Goal: Task Accomplishment & Management: Complete application form

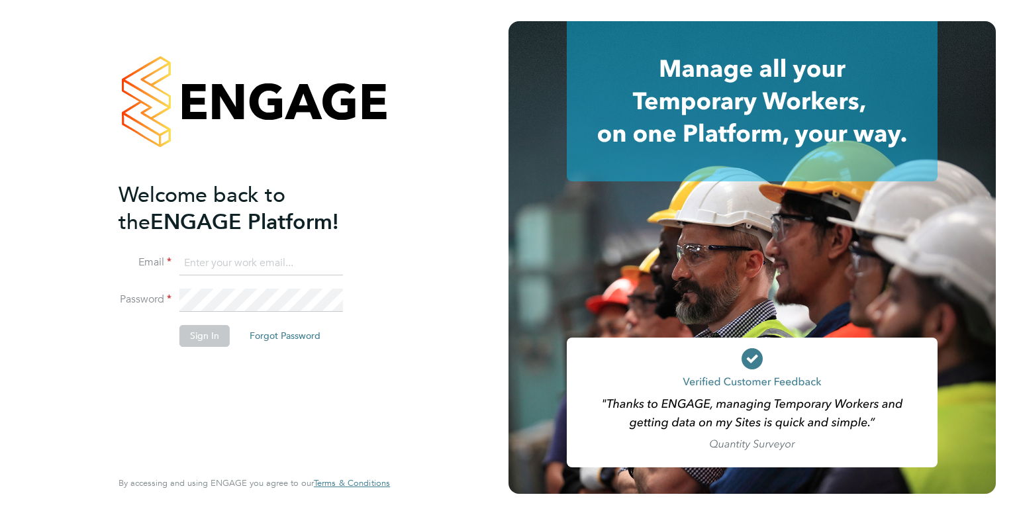
type input "Billy.barnett@randstadcpe.com"
click at [211, 326] on button "Sign In" at bounding box center [204, 335] width 50 height 21
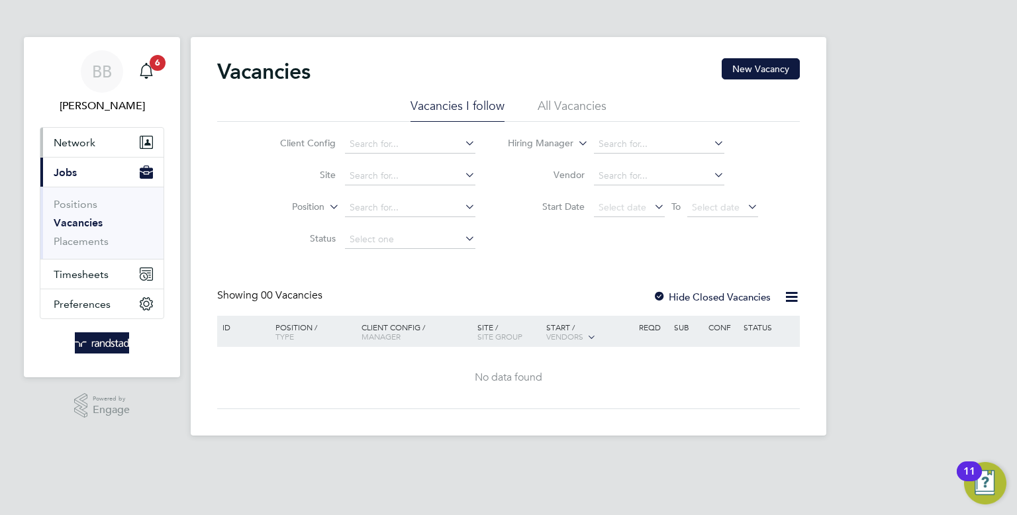
click at [89, 133] on button "Network" at bounding box center [101, 142] width 123 height 29
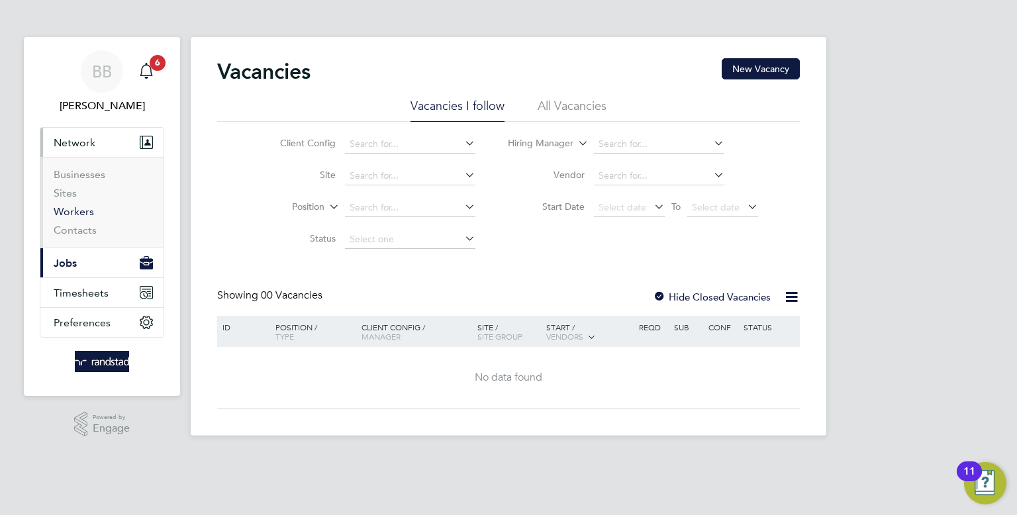
click at [70, 212] on link "Workers" at bounding box center [74, 211] width 40 height 13
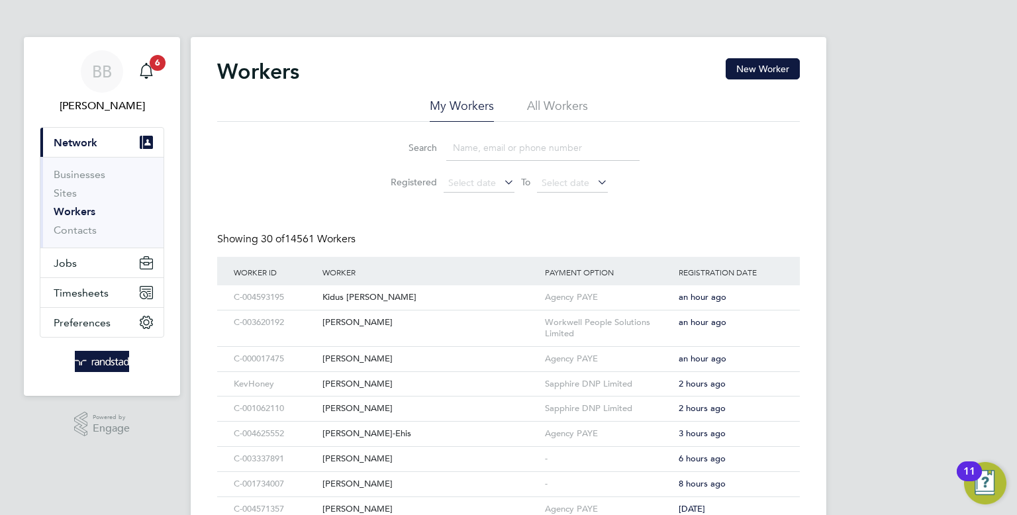
click at [472, 154] on input at bounding box center [542, 148] width 193 height 26
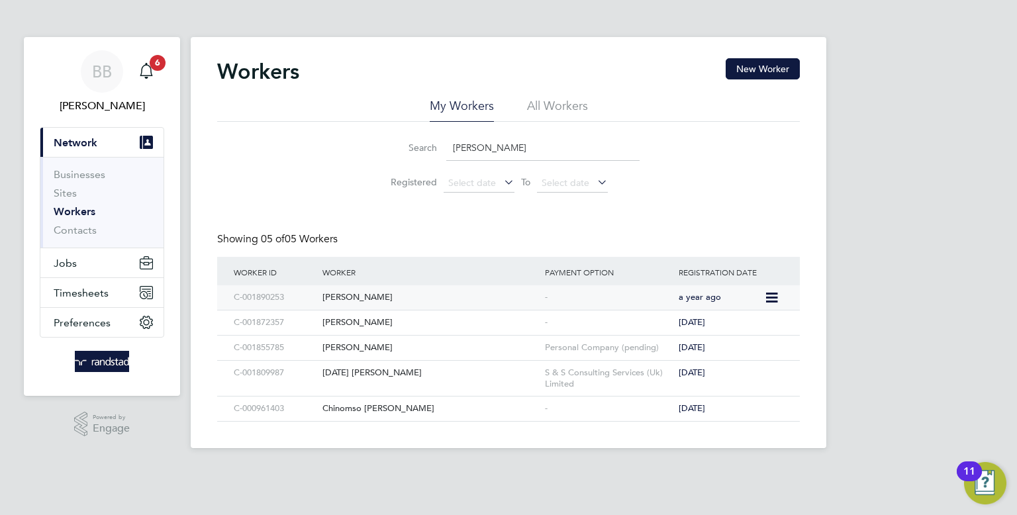
type input "okafor"
click at [545, 304] on div "-" at bounding box center [608, 297] width 134 height 24
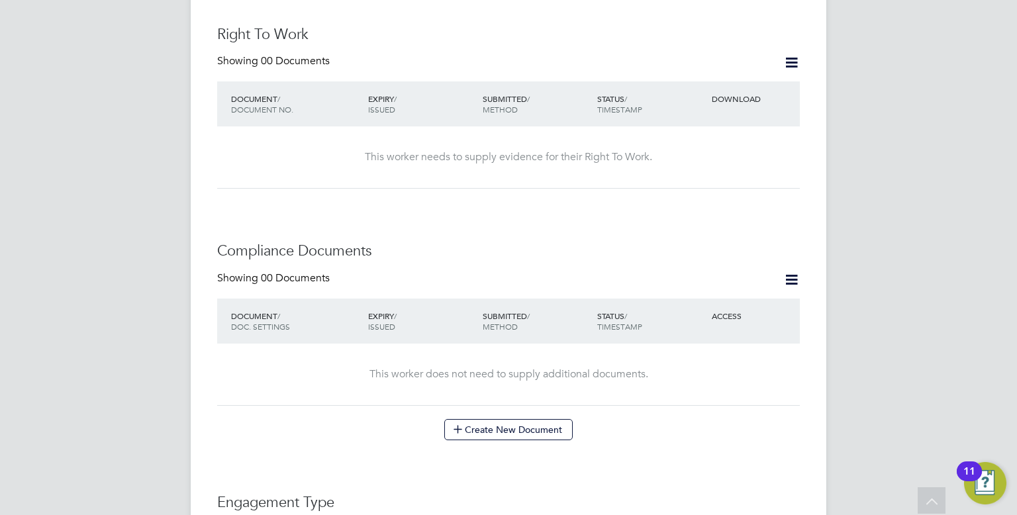
scroll to position [500, 0]
click at [520, 417] on button "Create New Document" at bounding box center [508, 427] width 128 height 21
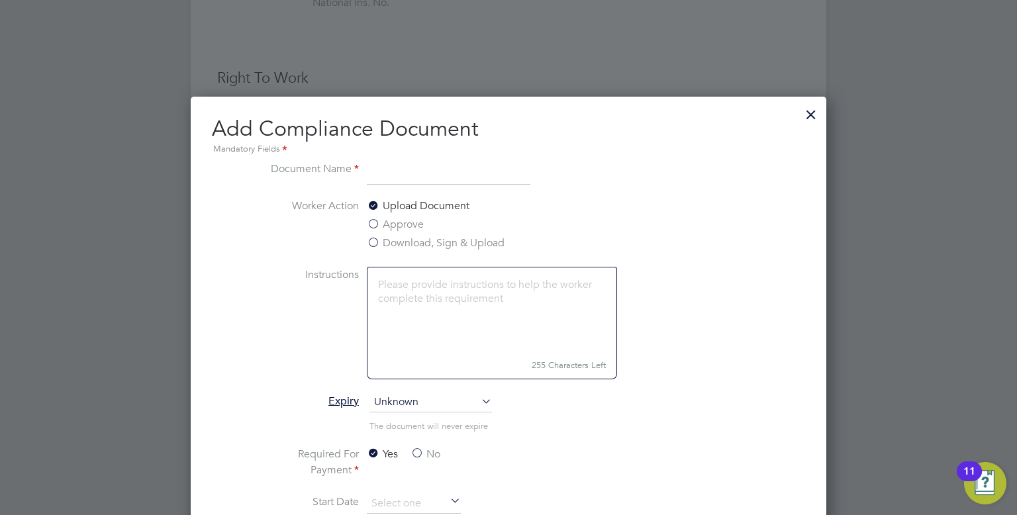
scroll to position [454, 0]
click at [814, 111] on div at bounding box center [811, 112] width 24 height 24
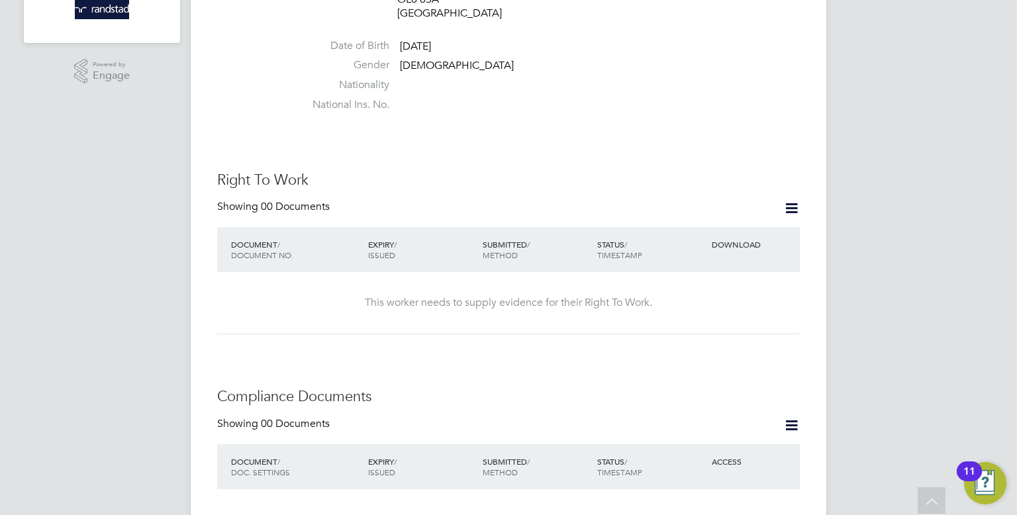
scroll to position [352, 0]
click at [794, 201] on icon at bounding box center [791, 209] width 17 height 17
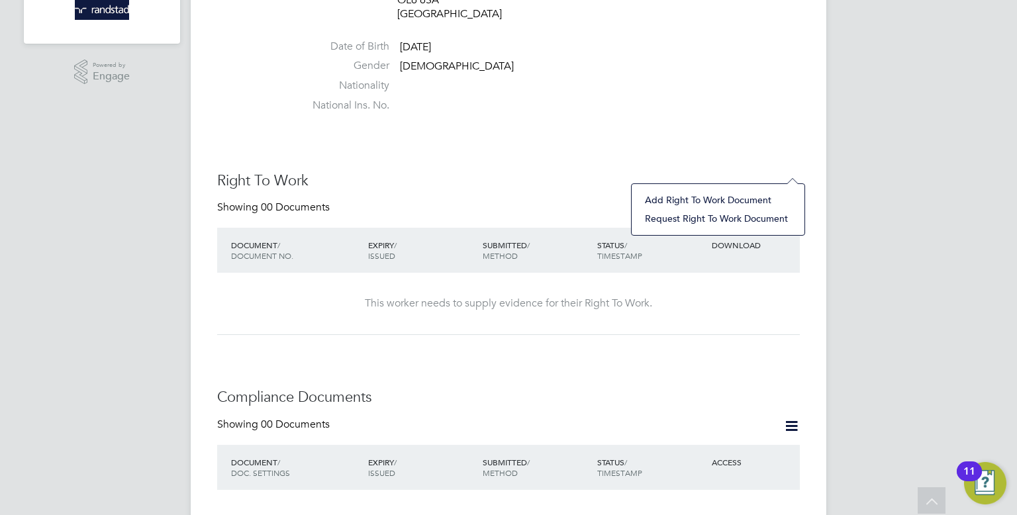
click at [749, 199] on li "Add Right To Work Document" at bounding box center [718, 200] width 160 height 19
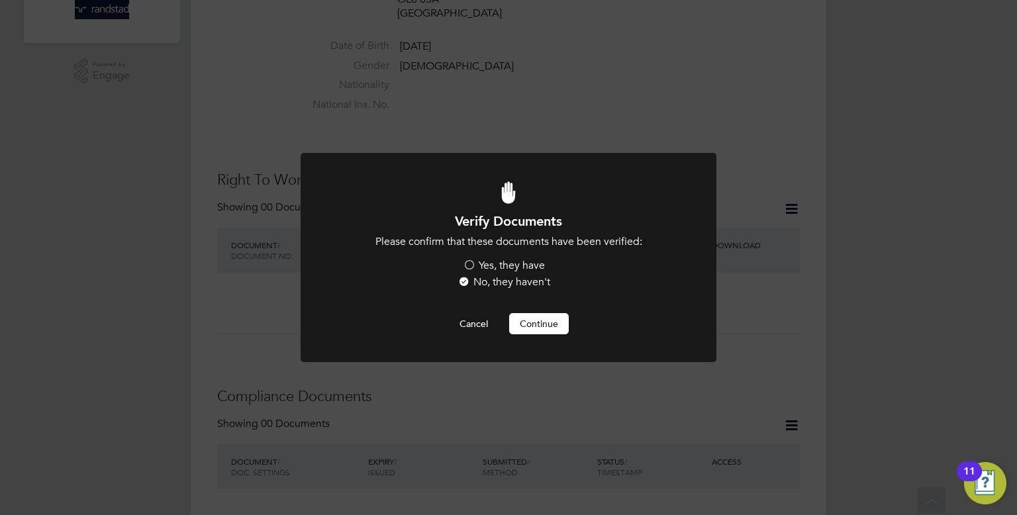
scroll to position [0, 0]
click at [508, 268] on label "Yes, they have" at bounding box center [504, 266] width 82 height 14
click at [0, 0] on input "Yes, they have" at bounding box center [0, 0] width 0 height 0
click at [532, 316] on button "Continue" at bounding box center [539, 323] width 60 height 21
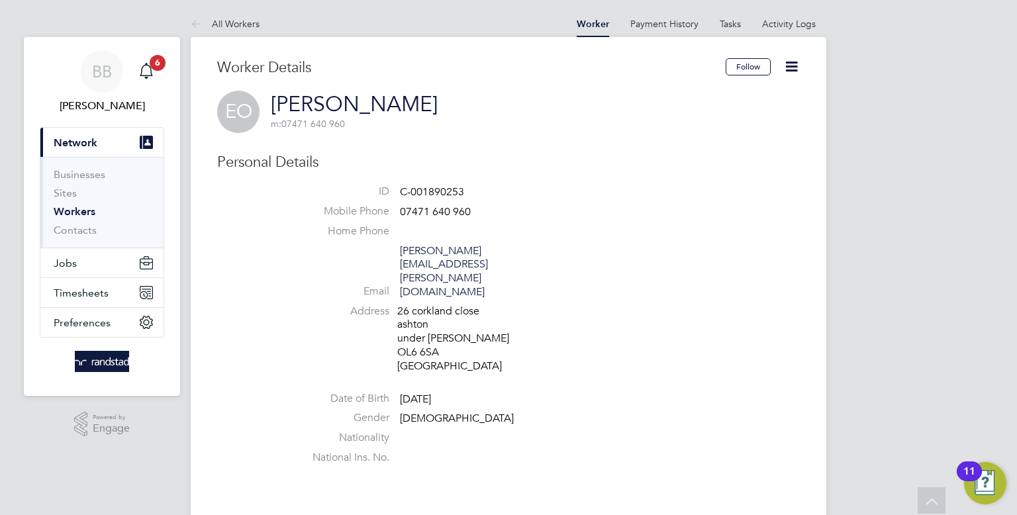
scroll to position [352, 0]
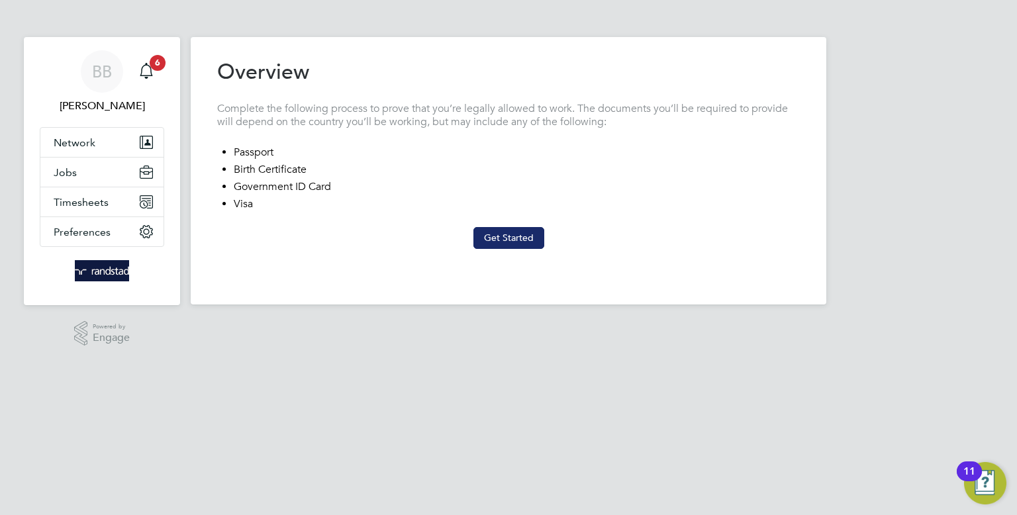
click at [501, 240] on button "Get Started" at bounding box center [508, 237] width 71 height 21
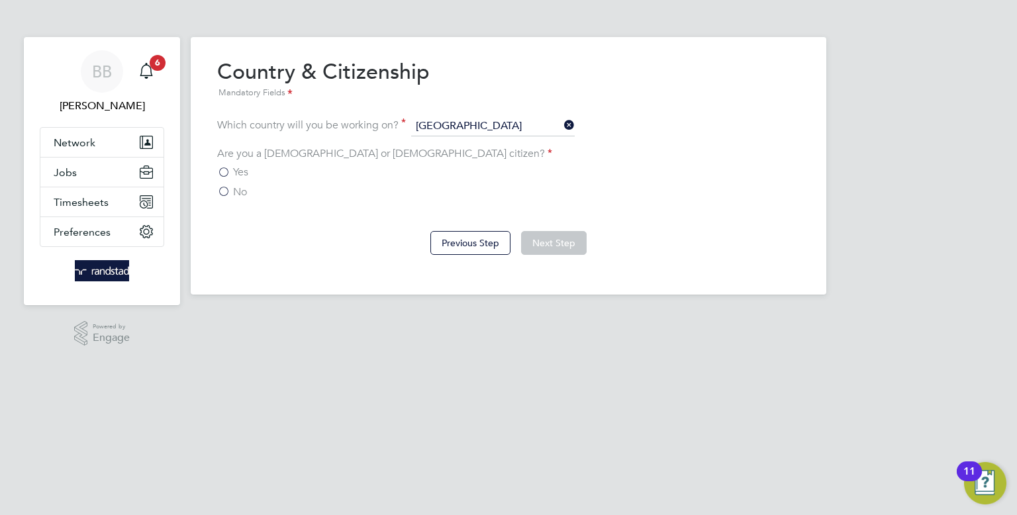
click at [226, 194] on label "No" at bounding box center [232, 191] width 30 height 13
click at [0, 0] on input "No" at bounding box center [0, 0] width 0 height 0
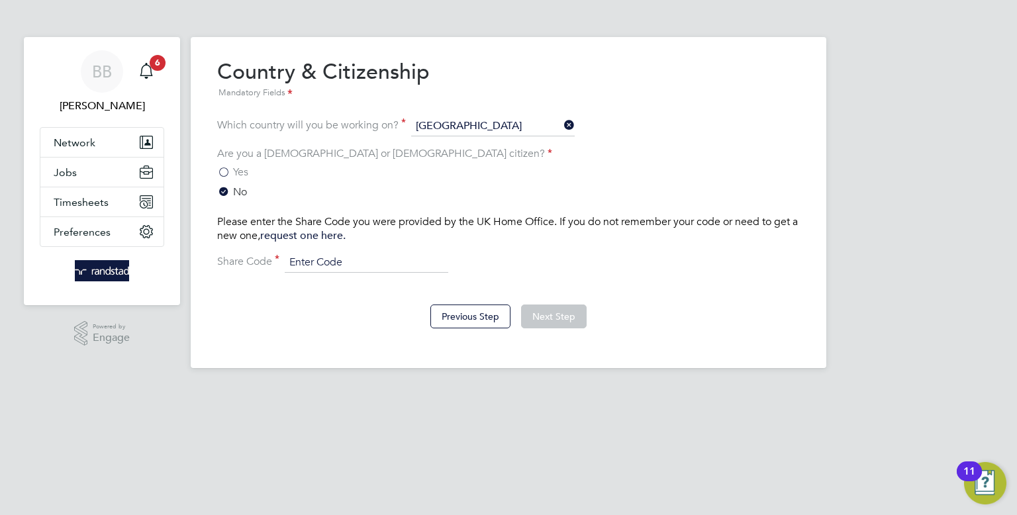
click at [386, 265] on input at bounding box center [366, 263] width 163 height 20
click at [370, 262] on input at bounding box center [366, 263] width 163 height 20
paste input "WE-PBGHC63-Y2"
type input "WE-PBGHC63-Y2"
click at [553, 314] on button "Next Step" at bounding box center [554, 316] width 66 height 24
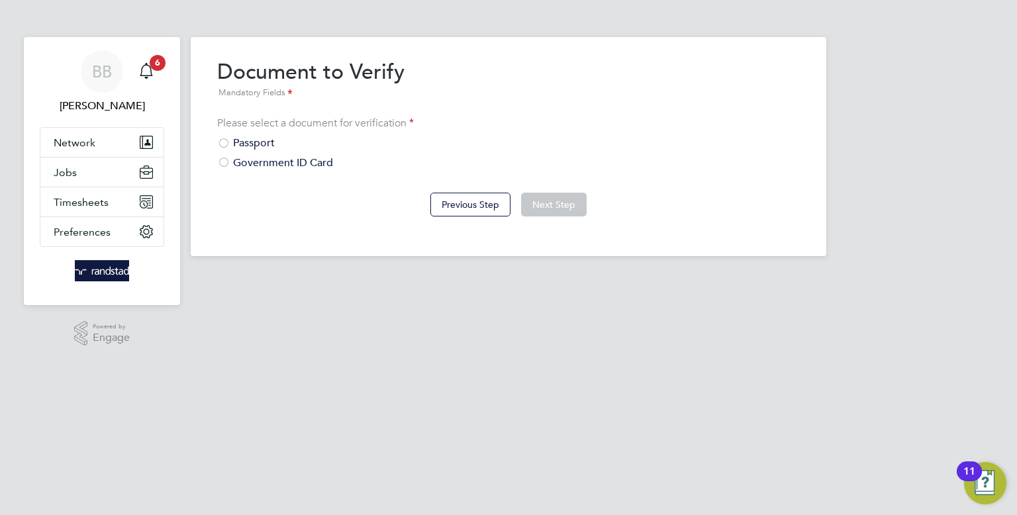
click at [289, 164] on div "Government ID Card" at bounding box center [508, 163] width 582 height 14
click at [536, 202] on button "Next Step" at bounding box center [554, 205] width 66 height 24
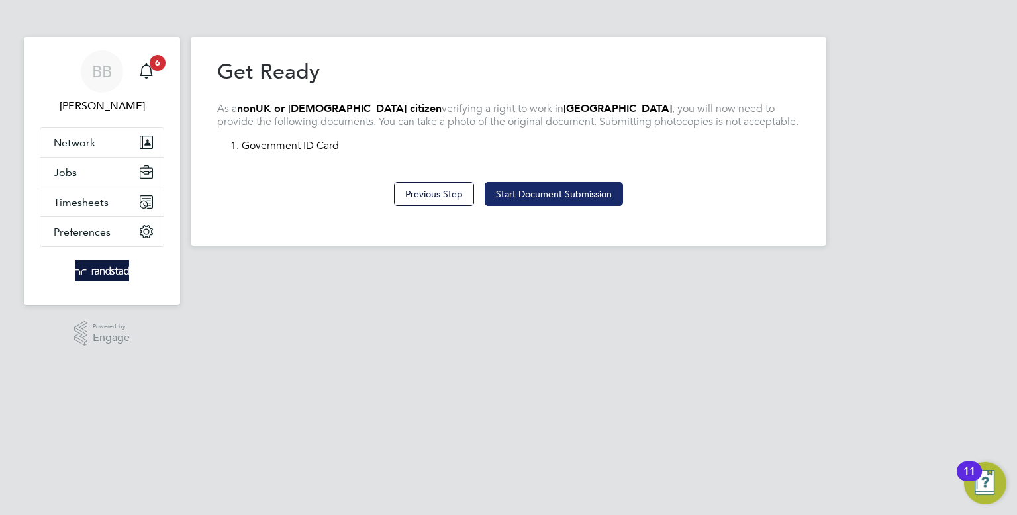
click at [576, 199] on button "Start Document Submission" at bounding box center [554, 194] width 138 height 24
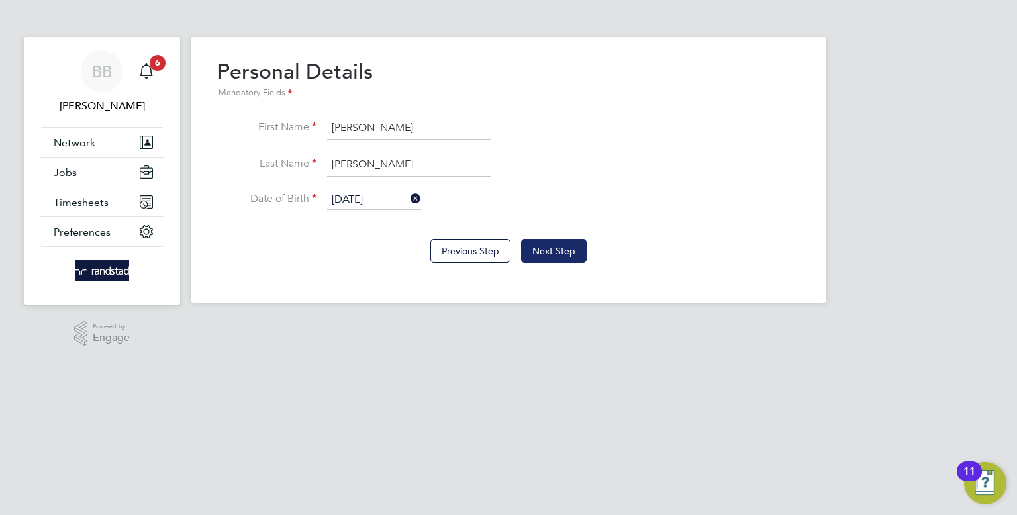
click at [580, 250] on button "Next Step" at bounding box center [554, 251] width 66 height 24
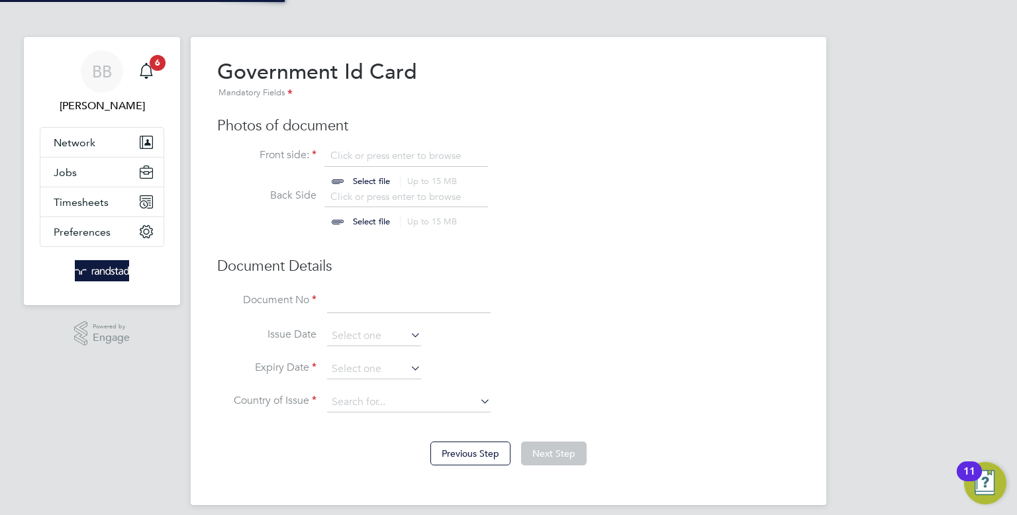
scroll to position [18, 164]
click at [393, 306] on input at bounding box center [408, 301] width 163 height 24
paste input "WE-PBGHC63-Y2"
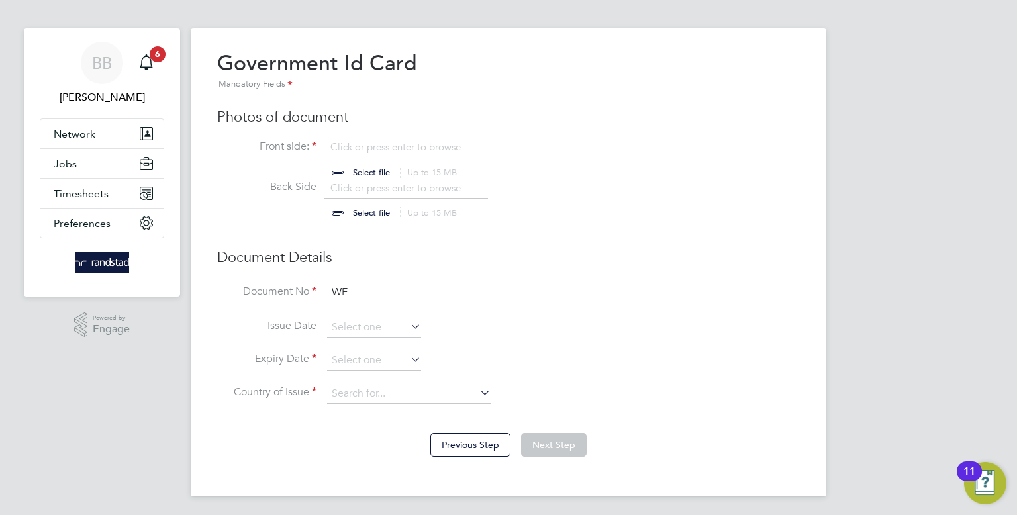
type input "W"
click at [410, 299] on input at bounding box center [408, 293] width 163 height 24
paste input "WE-PBGHC63-Y2"
type input "WE-PBGHC63-Y2"
click at [389, 359] on input at bounding box center [374, 361] width 94 height 20
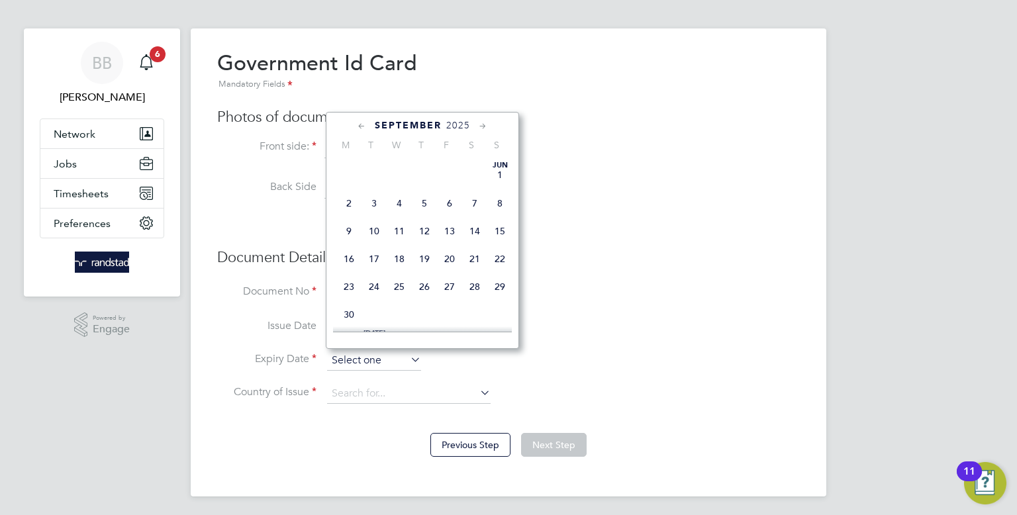
scroll to position [412, 0]
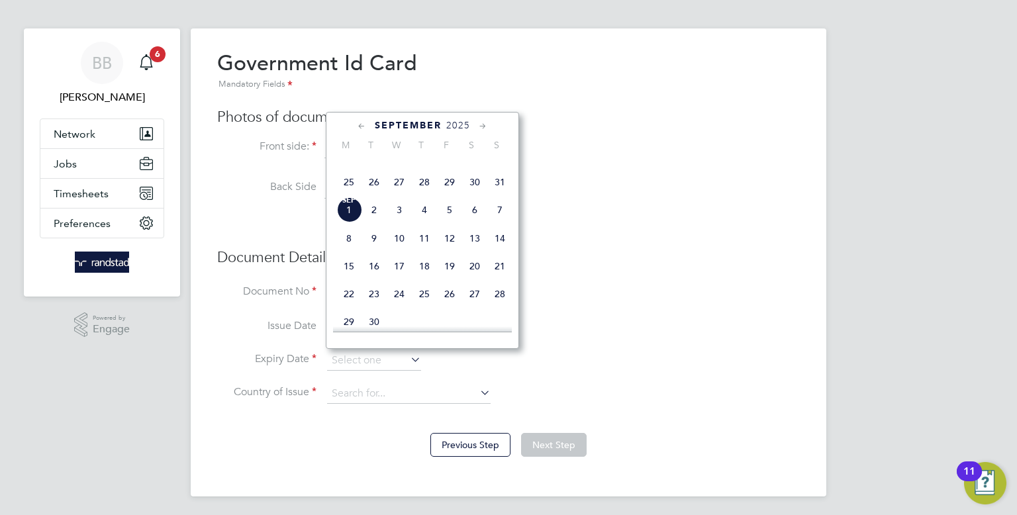
click at [674, 304] on li "Document No WE-PBGHC63-Y2" at bounding box center [508, 299] width 582 height 37
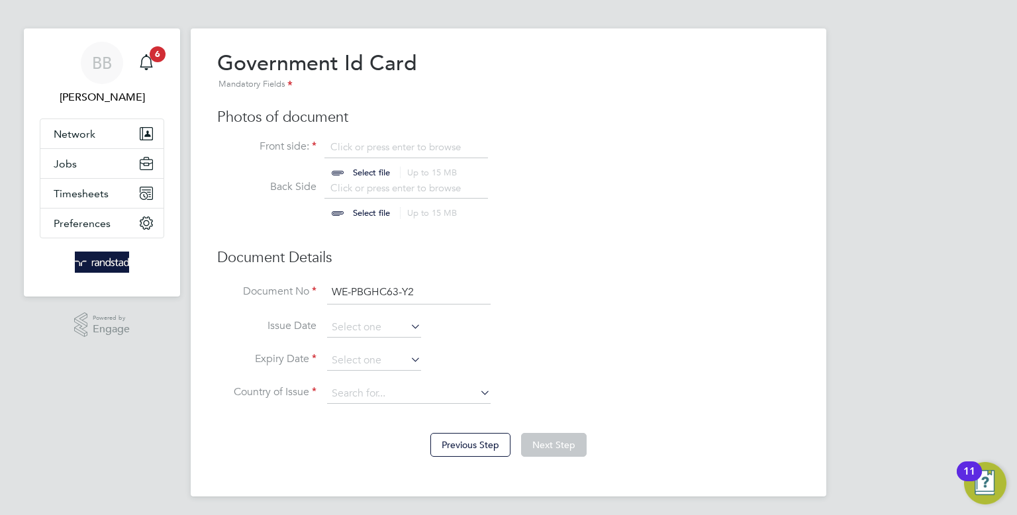
click at [368, 169] on input "file" at bounding box center [384, 160] width 208 height 40
type input "C:\fakepath\right_to_work_check - 2025-08-26T150423.490 (2).pdf"
click at [365, 398] on input at bounding box center [408, 394] width 163 height 20
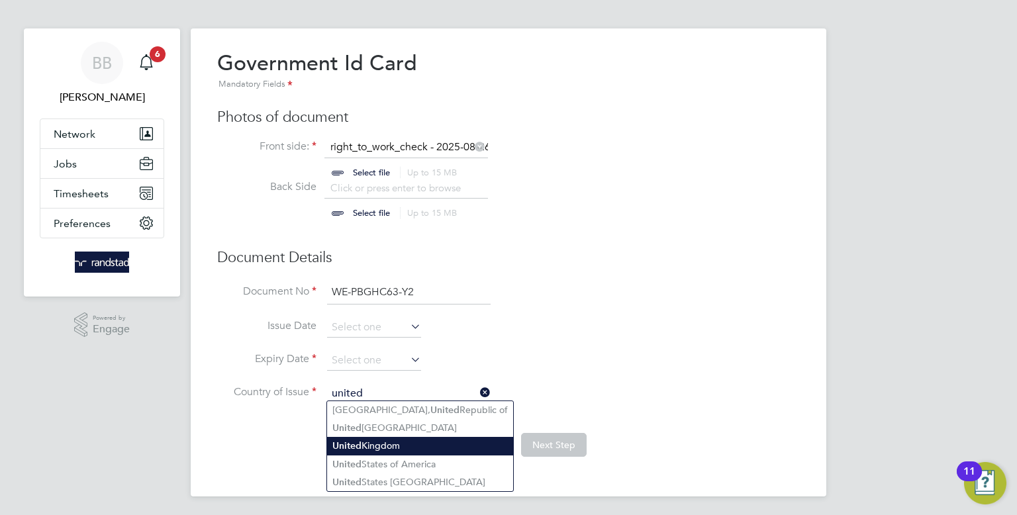
click at [373, 448] on li "United Kingdom" at bounding box center [420, 446] width 186 height 18
type input "United Kingdom"
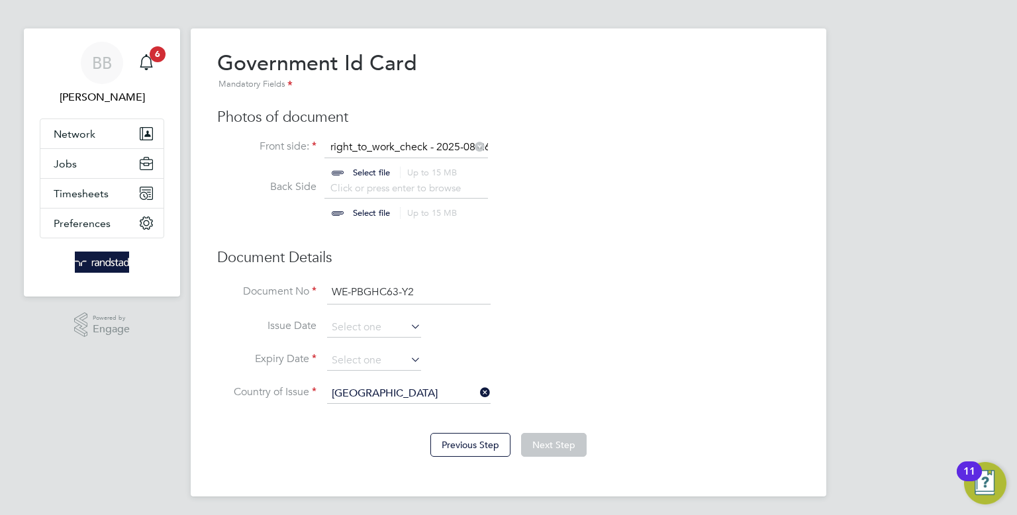
click at [531, 324] on li "Issue Date" at bounding box center [508, 334] width 582 height 33
click at [370, 357] on input at bounding box center [374, 361] width 94 height 20
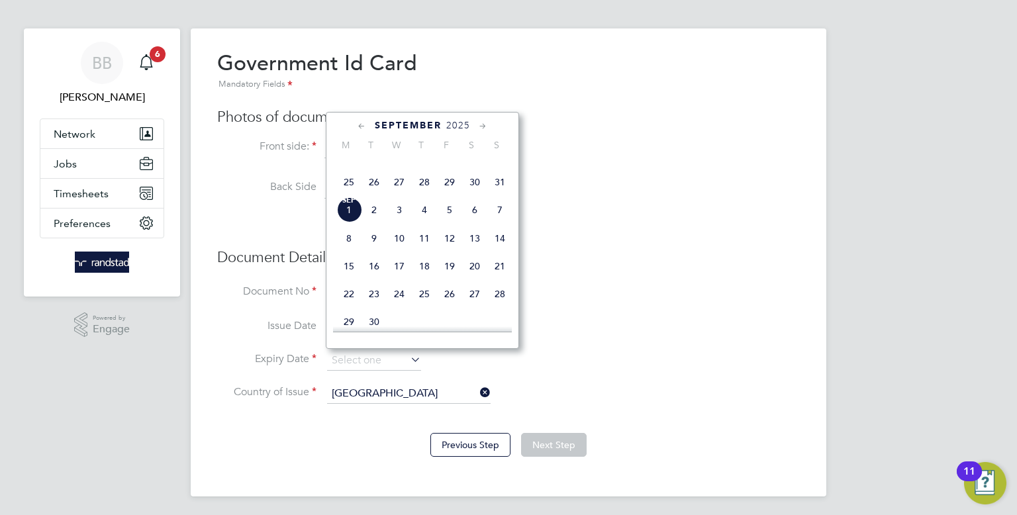
click at [465, 122] on span "2025" at bounding box center [458, 125] width 24 height 11
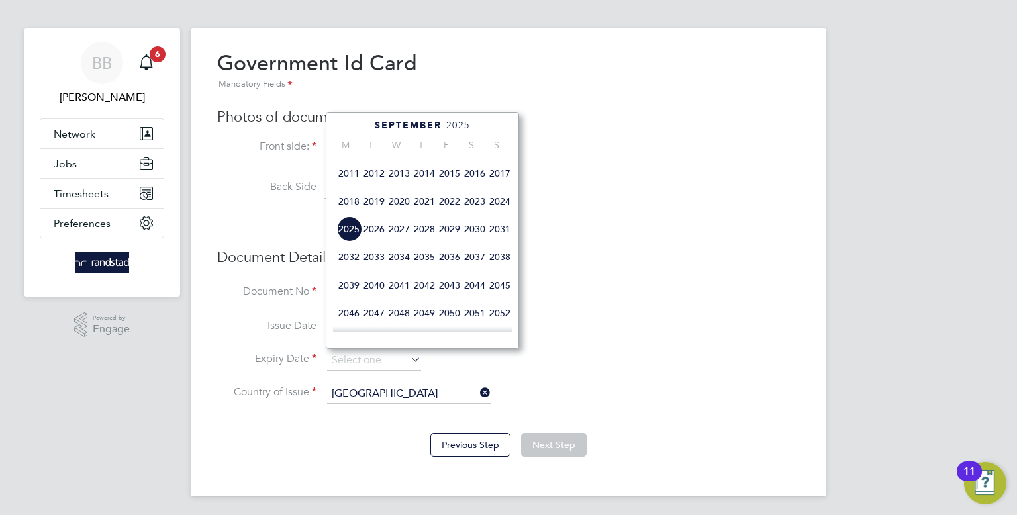
click at [406, 242] on span "2027" at bounding box center [399, 228] width 25 height 25
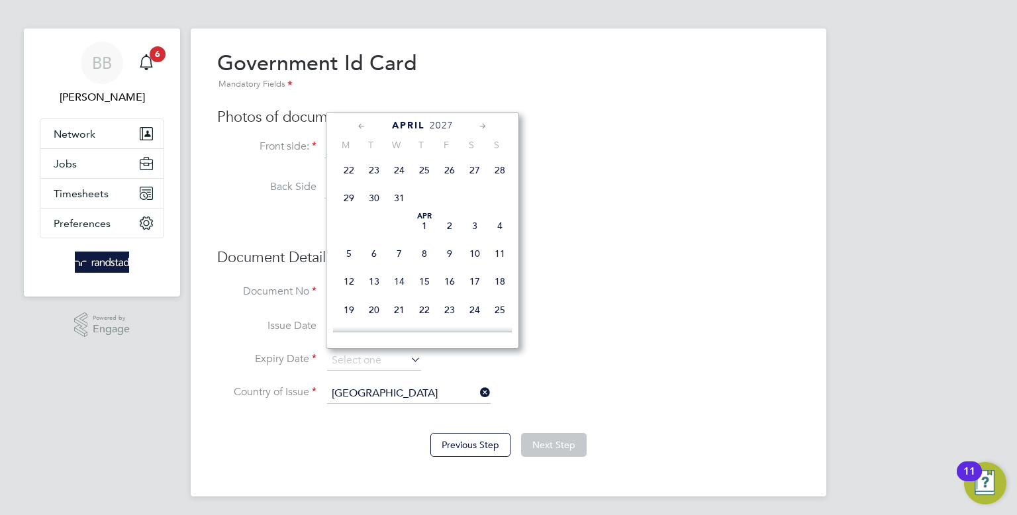
scroll to position [210, 0]
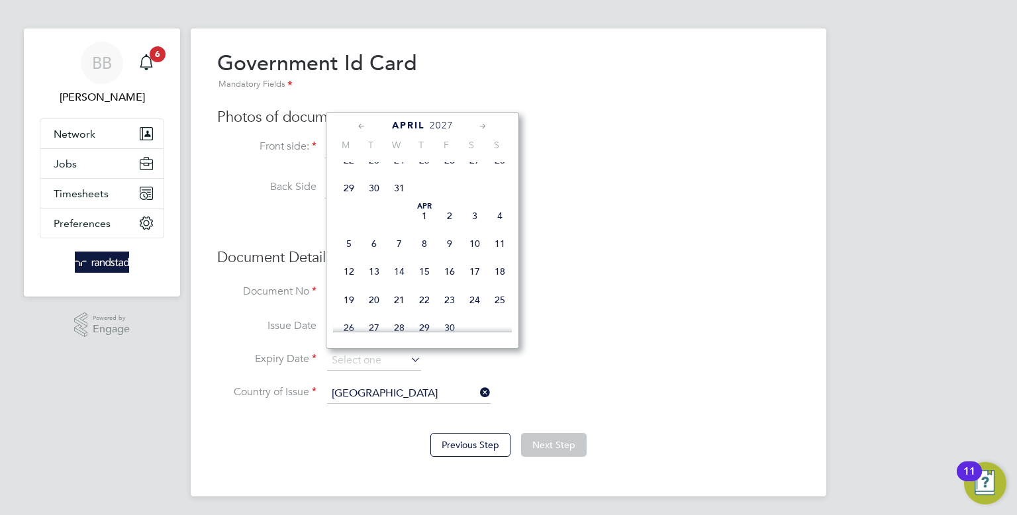
click at [394, 283] on span "14" at bounding box center [399, 271] width 25 height 25
type input "14 Apr 2027"
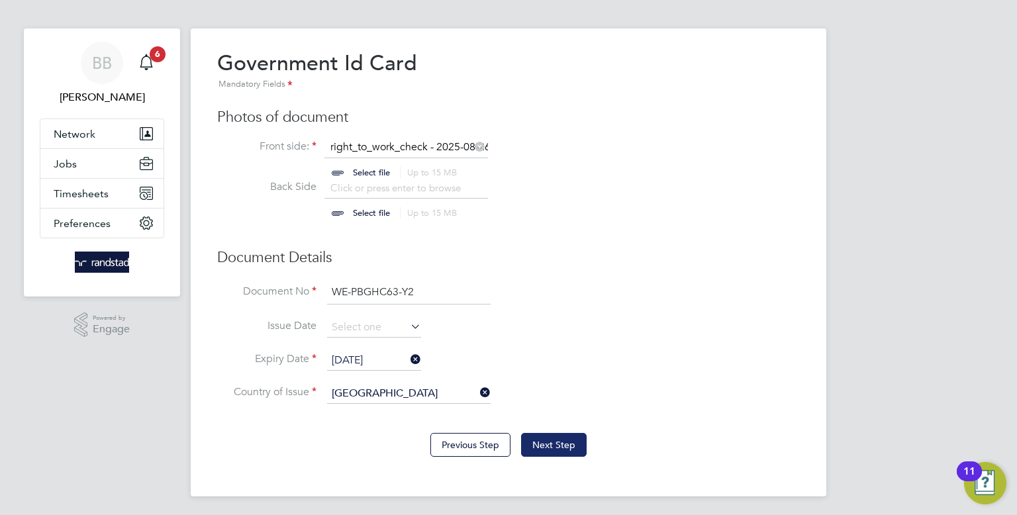
click at [579, 447] on button "Next Step" at bounding box center [554, 445] width 66 height 24
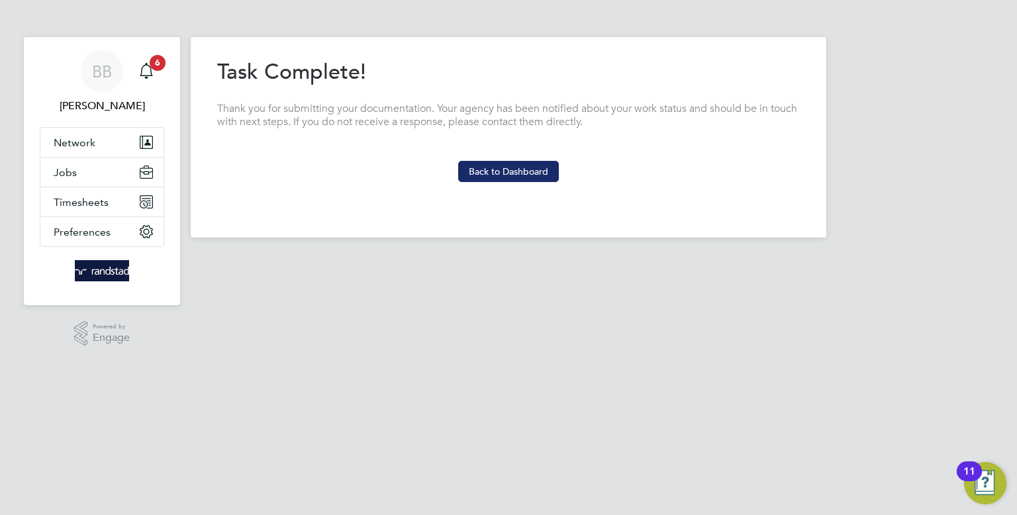
click at [513, 174] on button "Back to Dashboard" at bounding box center [508, 171] width 101 height 21
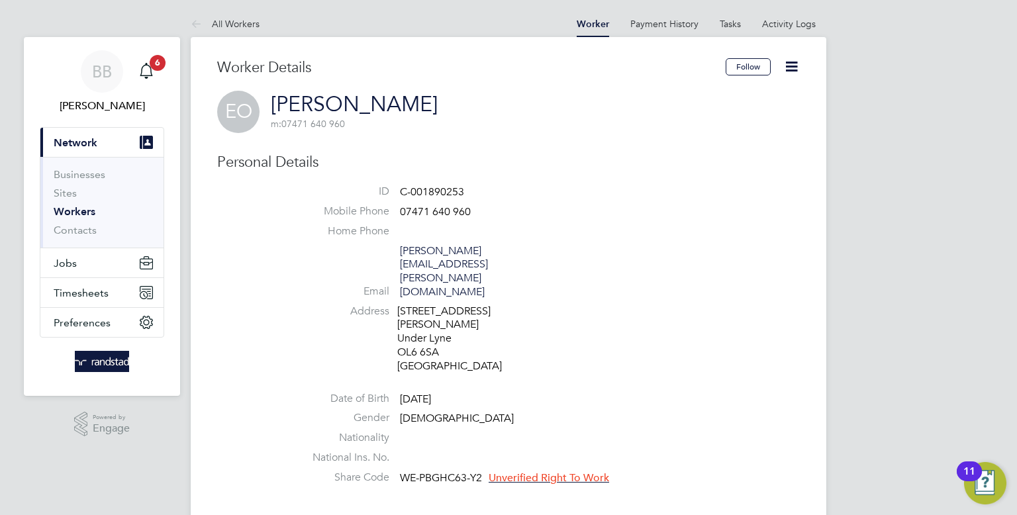
click at [543, 471] on span "Unverified Right To Work" at bounding box center [549, 477] width 120 height 13
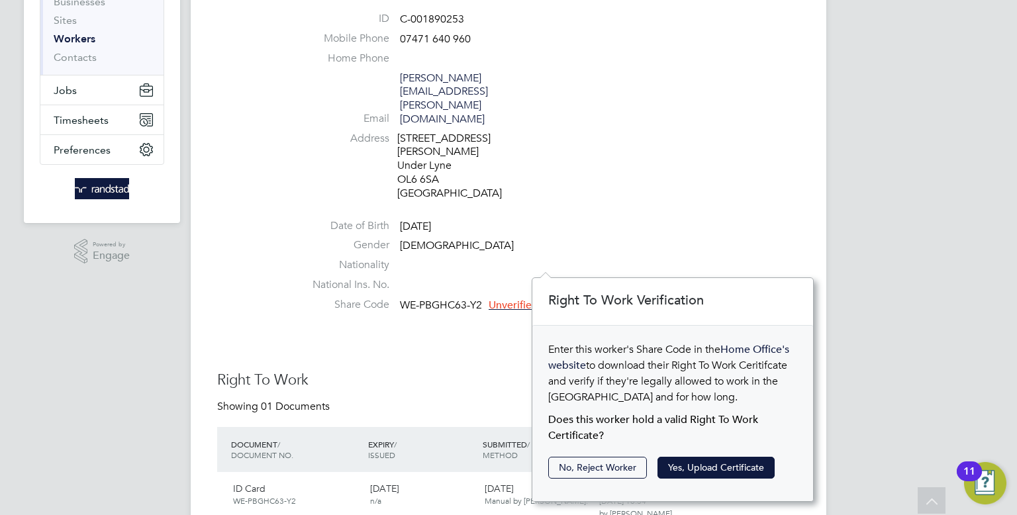
scroll to position [177, 0]
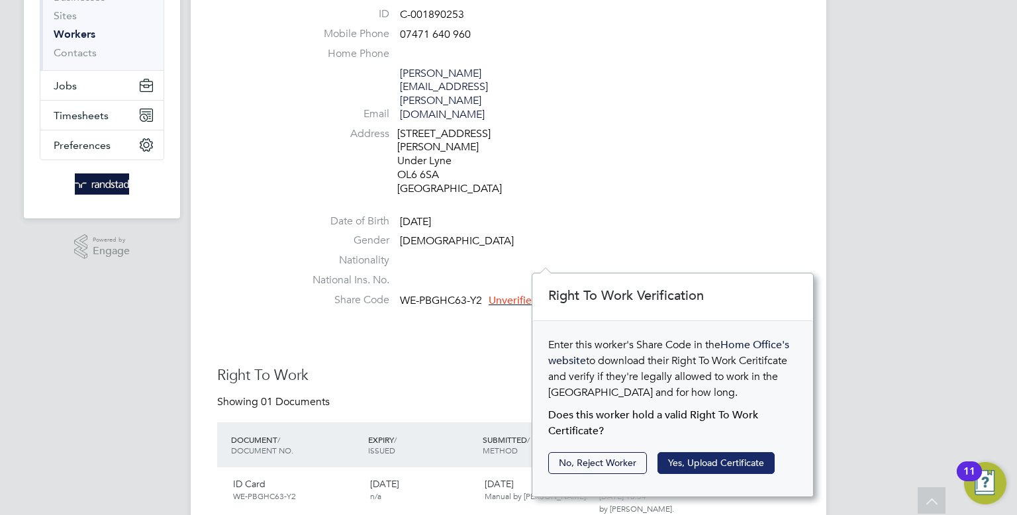
click at [712, 458] on button "Yes, Upload Certificate" at bounding box center [715, 462] width 117 height 21
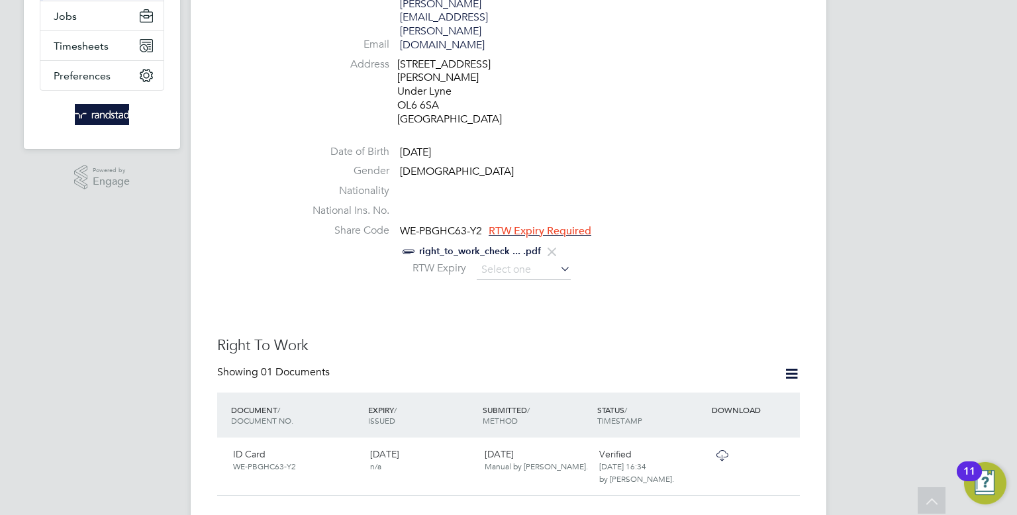
scroll to position [246, 0]
click at [573, 261] on div "RTW Expiry" at bounding box center [548, 271] width 503 height 20
click at [547, 261] on input at bounding box center [524, 271] width 94 height 20
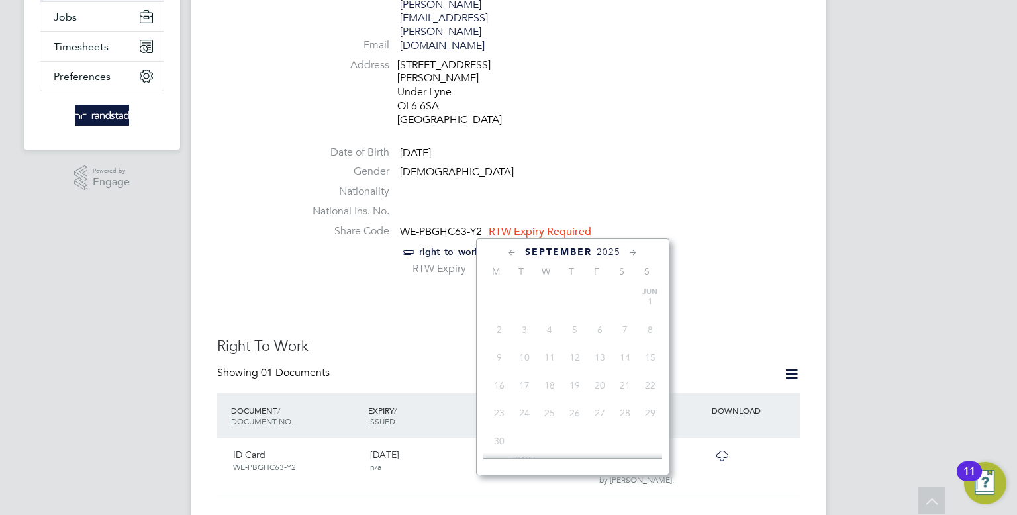
scroll to position [412, 0]
click at [612, 252] on span "2025" at bounding box center [608, 251] width 24 height 11
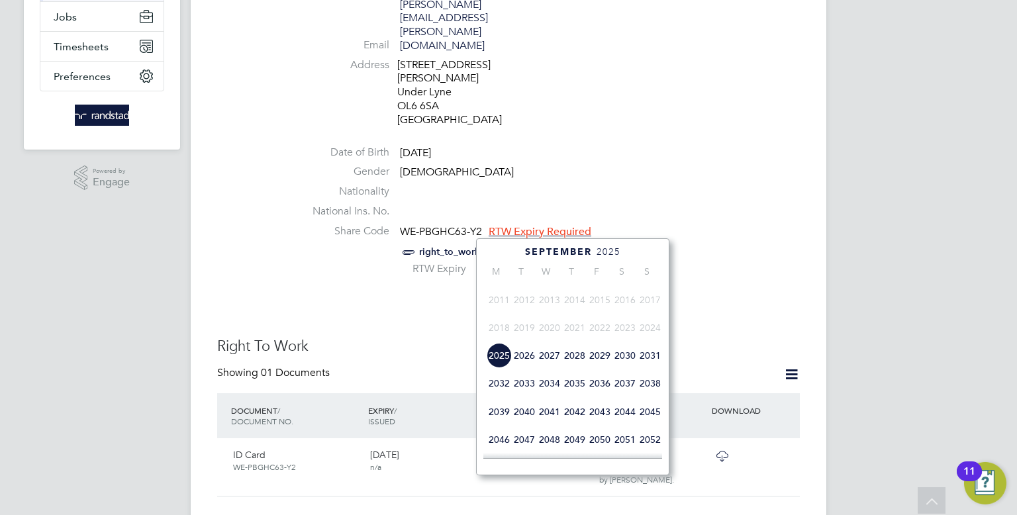
click at [541, 368] on span "2027" at bounding box center [549, 355] width 25 height 25
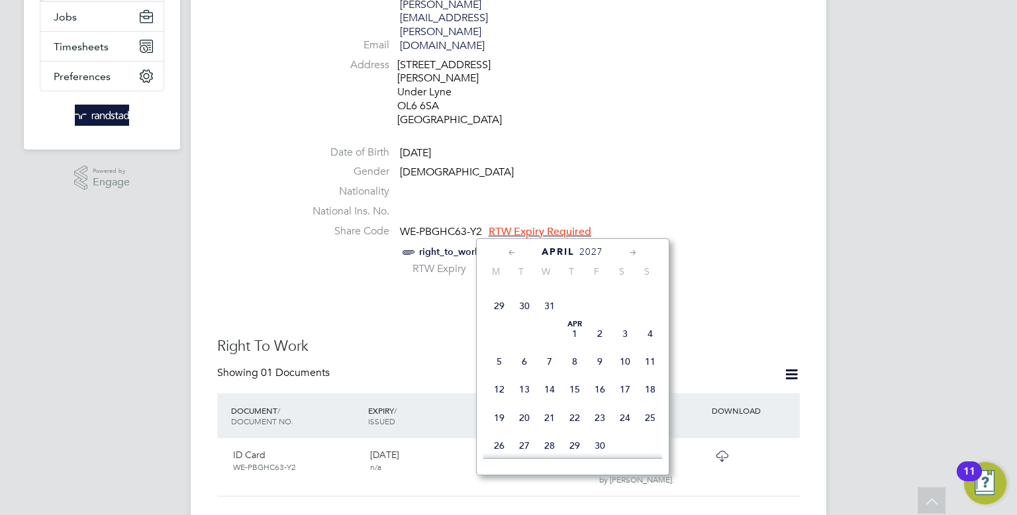
scroll to position [218, 0]
click at [546, 402] on span "14" at bounding box center [549, 389] width 25 height 25
type input "14 Apr 2027"
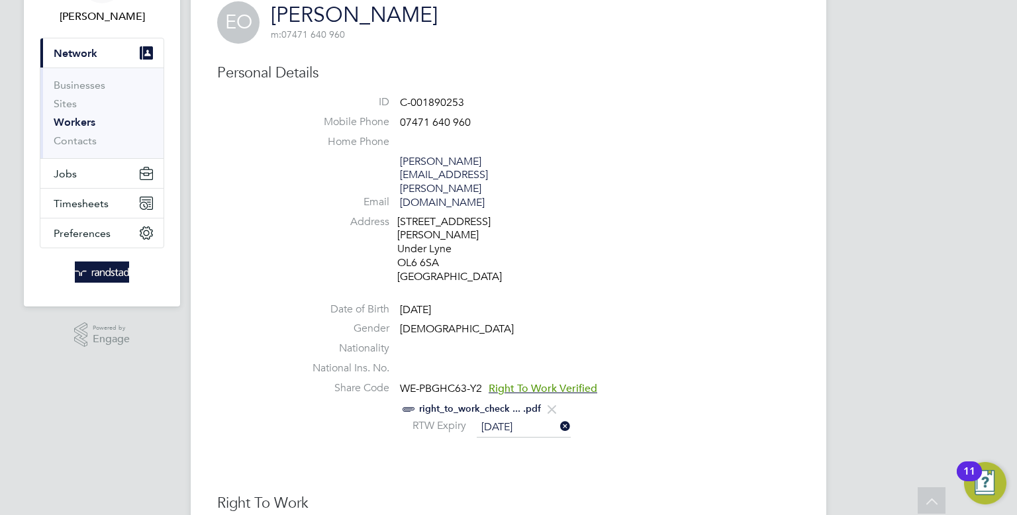
scroll to position [56, 0]
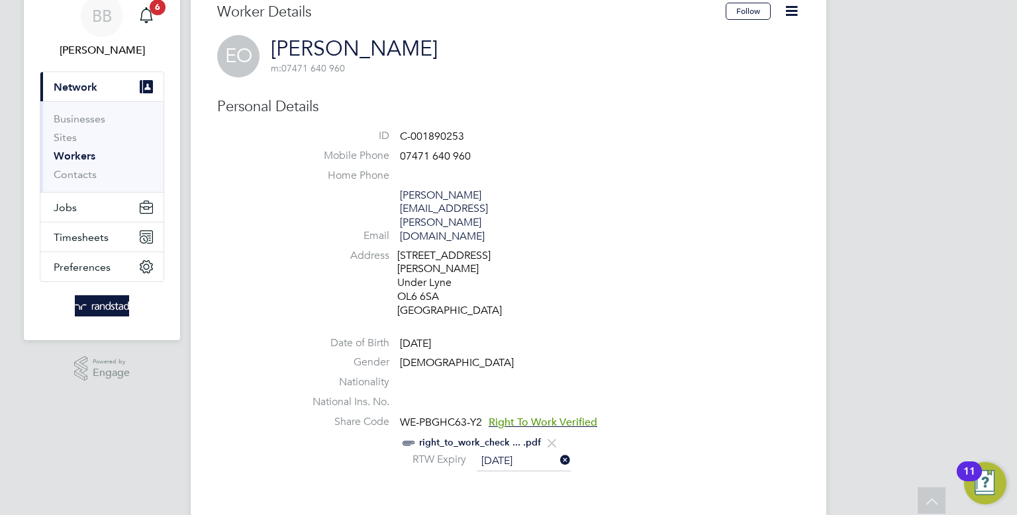
click at [77, 152] on link "Workers" at bounding box center [75, 156] width 42 height 13
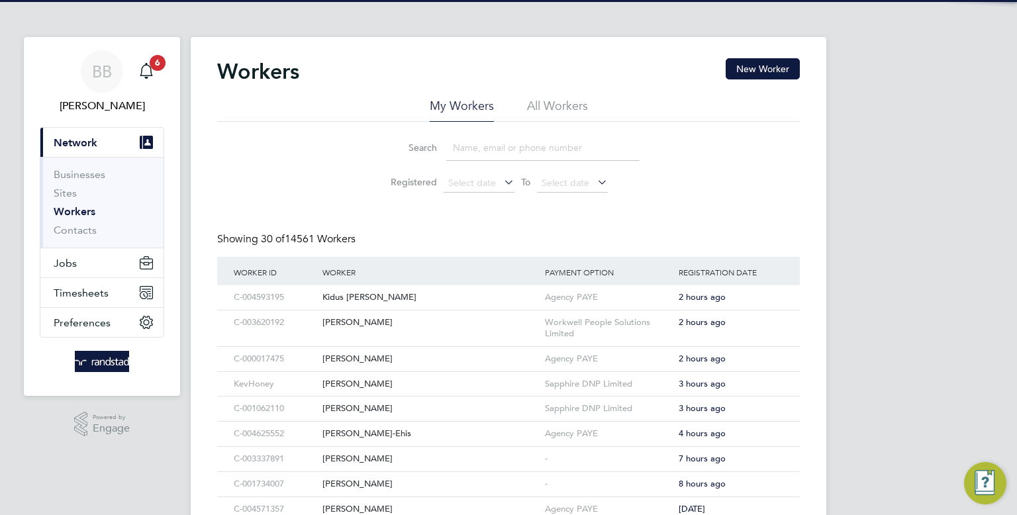
click at [498, 150] on input at bounding box center [542, 148] width 193 height 26
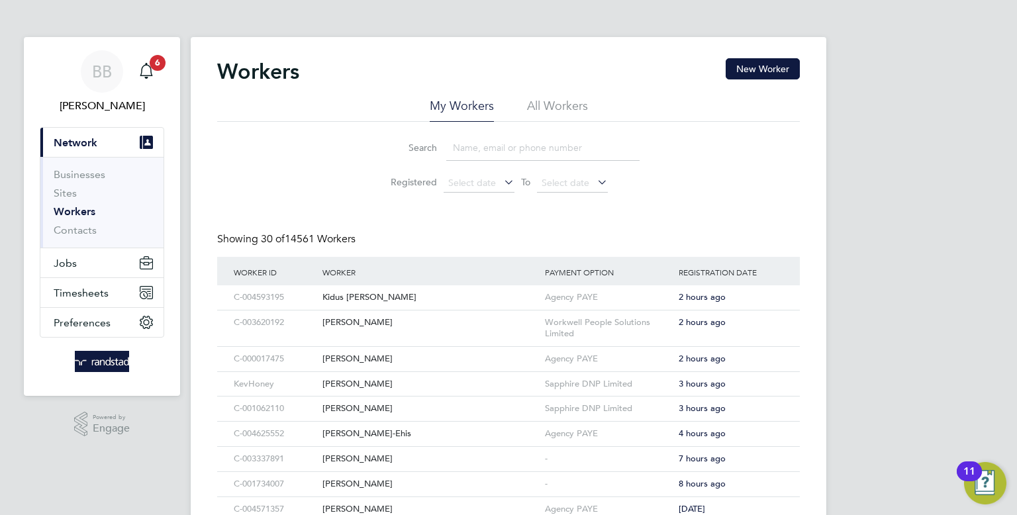
paste input "Antonio Perez"
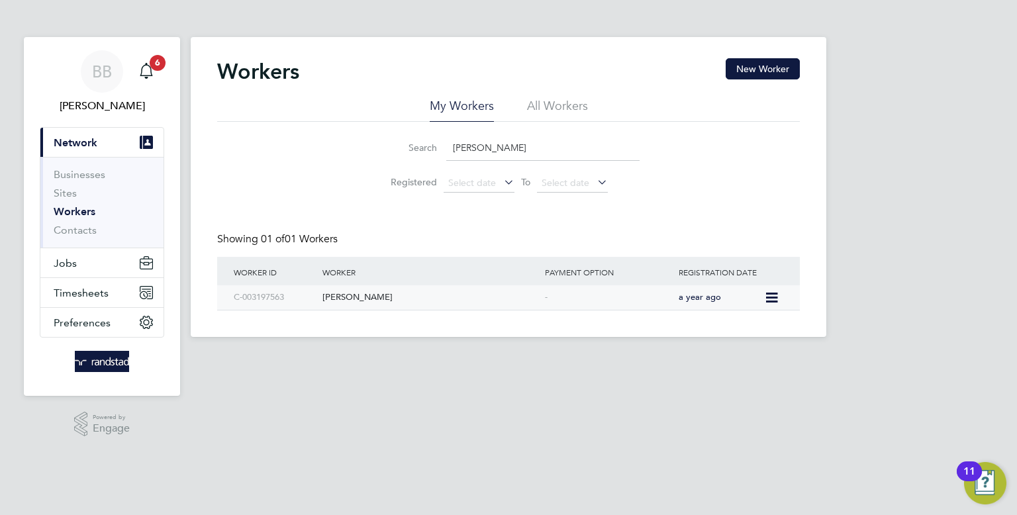
type input "Antonio Perez"
click at [503, 303] on div "Antonio Leon Perez" at bounding box center [430, 297] width 222 height 24
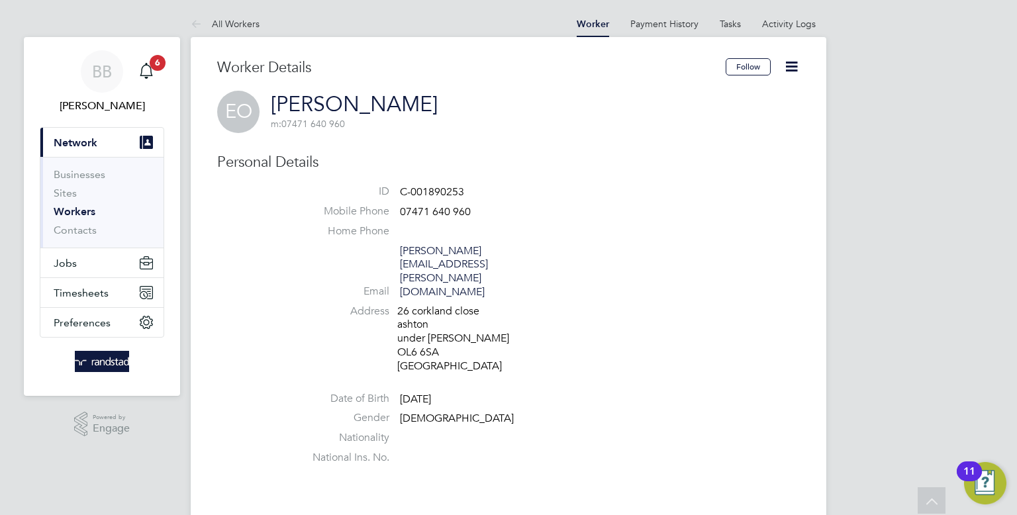
scroll to position [352, 0]
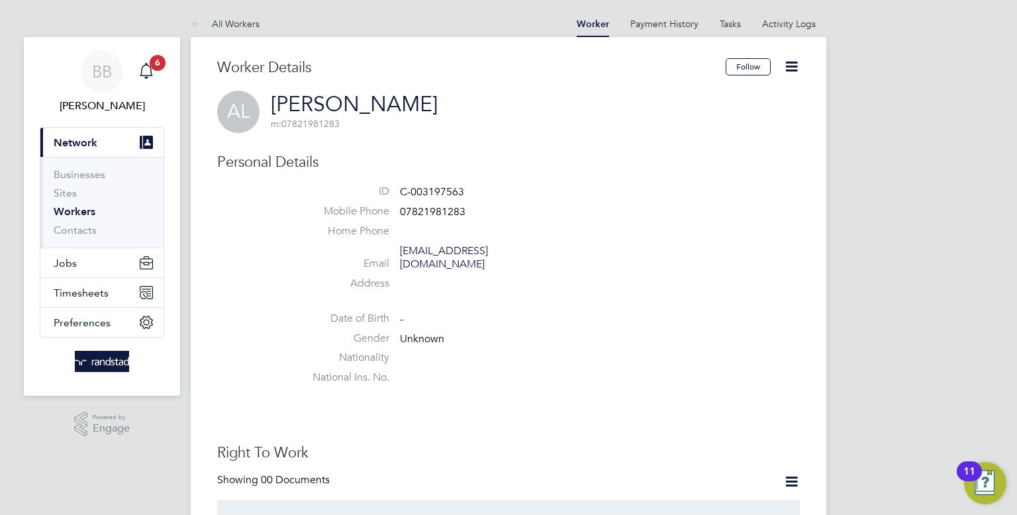
scroll to position [29, 0]
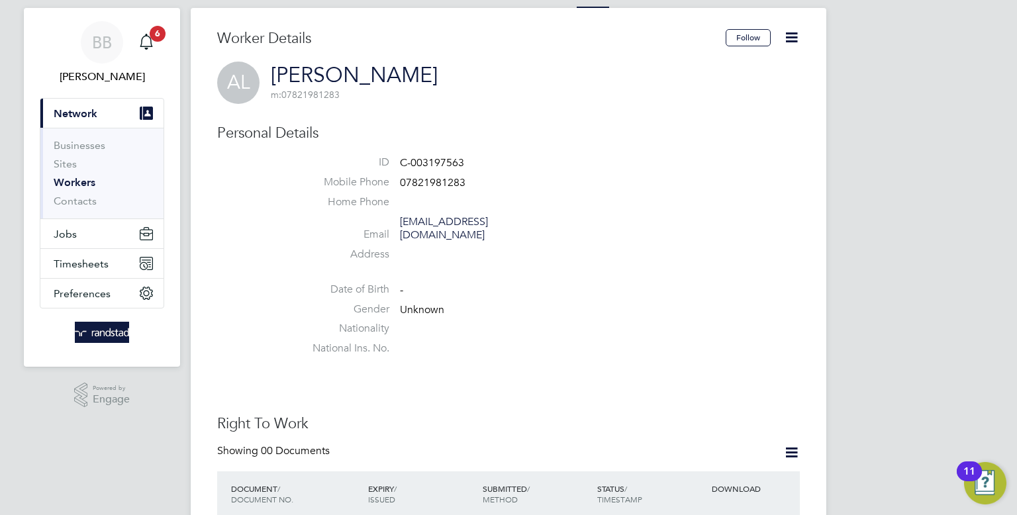
click at [91, 183] on link "Workers" at bounding box center [75, 182] width 42 height 13
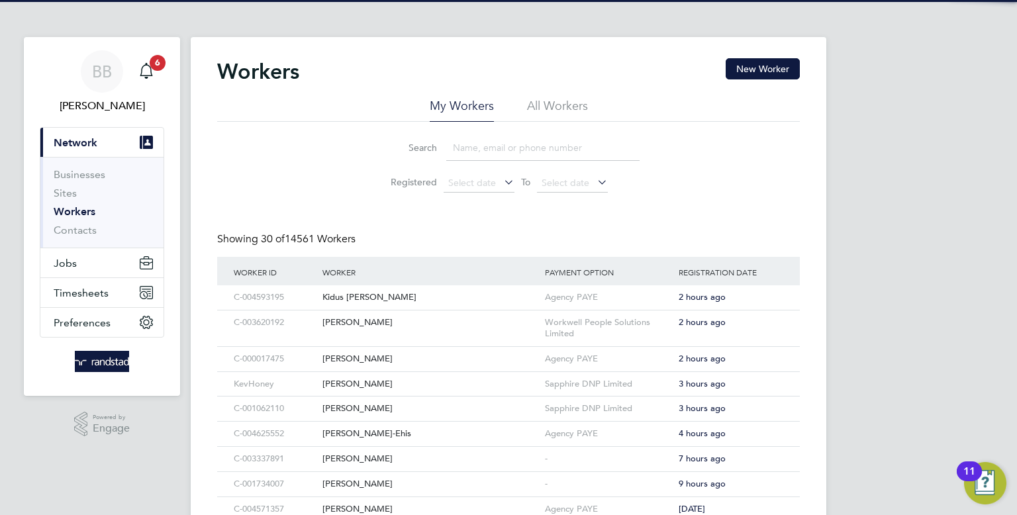
click at [504, 137] on input at bounding box center [542, 148] width 193 height 26
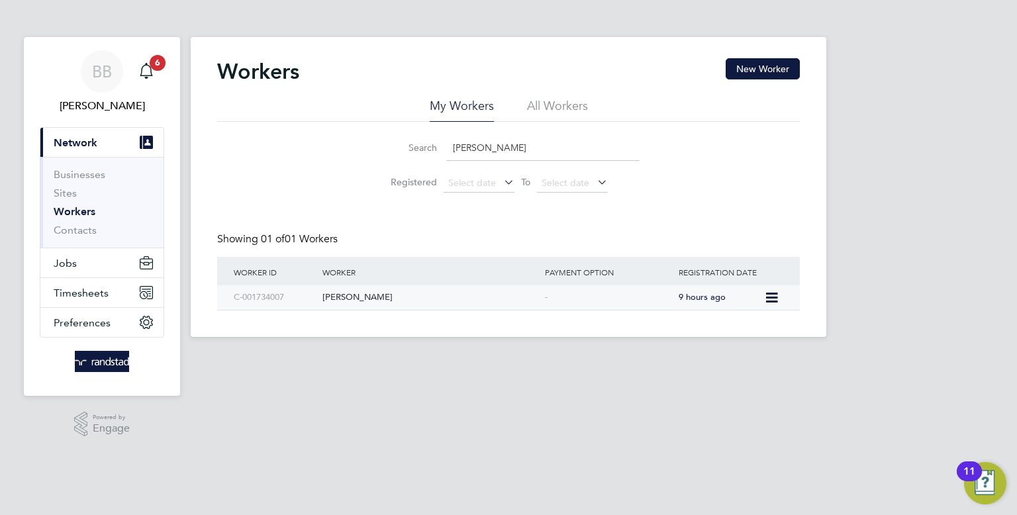
type input "paul slater"
click at [537, 299] on div "Paul Slater" at bounding box center [430, 297] width 222 height 24
